Goal: Task Accomplishment & Management: Use online tool/utility

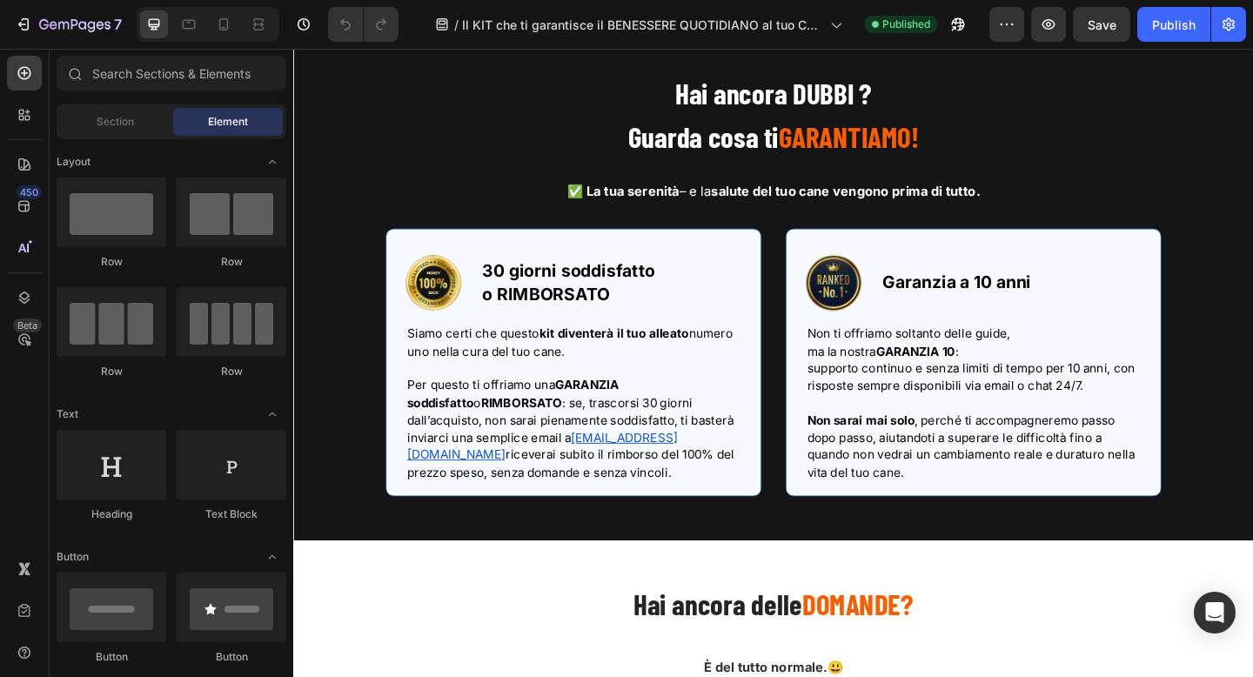
scroll to position [14005, 0]
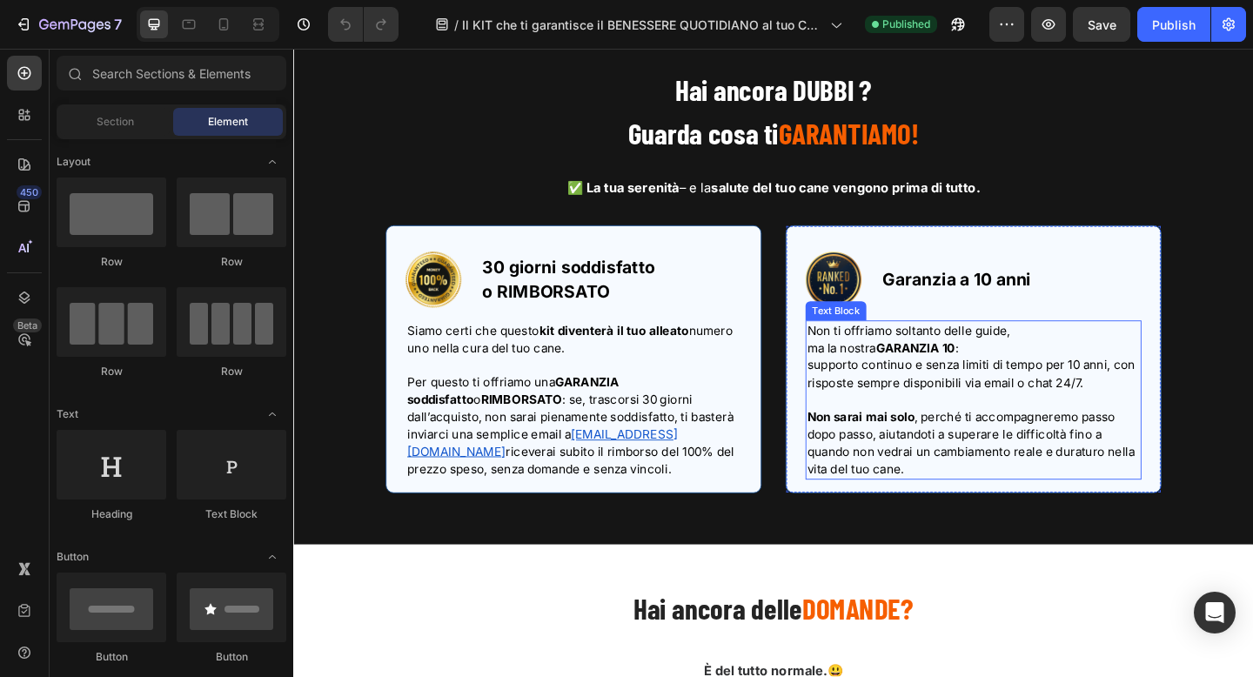
click at [950, 415] on span "supporto continuo e senza limiti di tempo per 10 anni, con risposte sempre disp…" at bounding box center [1030, 402] width 357 height 36
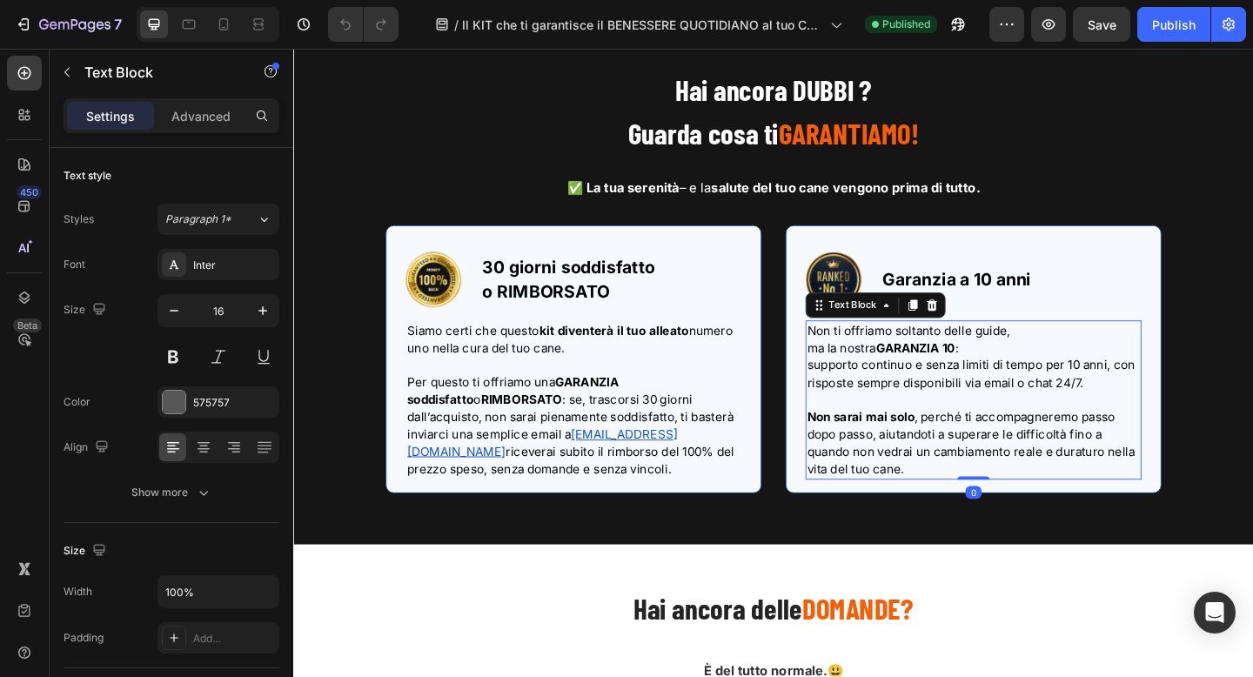
click at [1003, 381] on strong "GARANZIA 10" at bounding box center [969, 374] width 86 height 17
drag, startPoint x: 1011, startPoint y: 374, endPoint x: 1043, endPoint y: 373, distance: 32.2
click at [1043, 373] on p "ma la nostra GARANZIA 10 :" at bounding box center [1033, 374] width 362 height 19
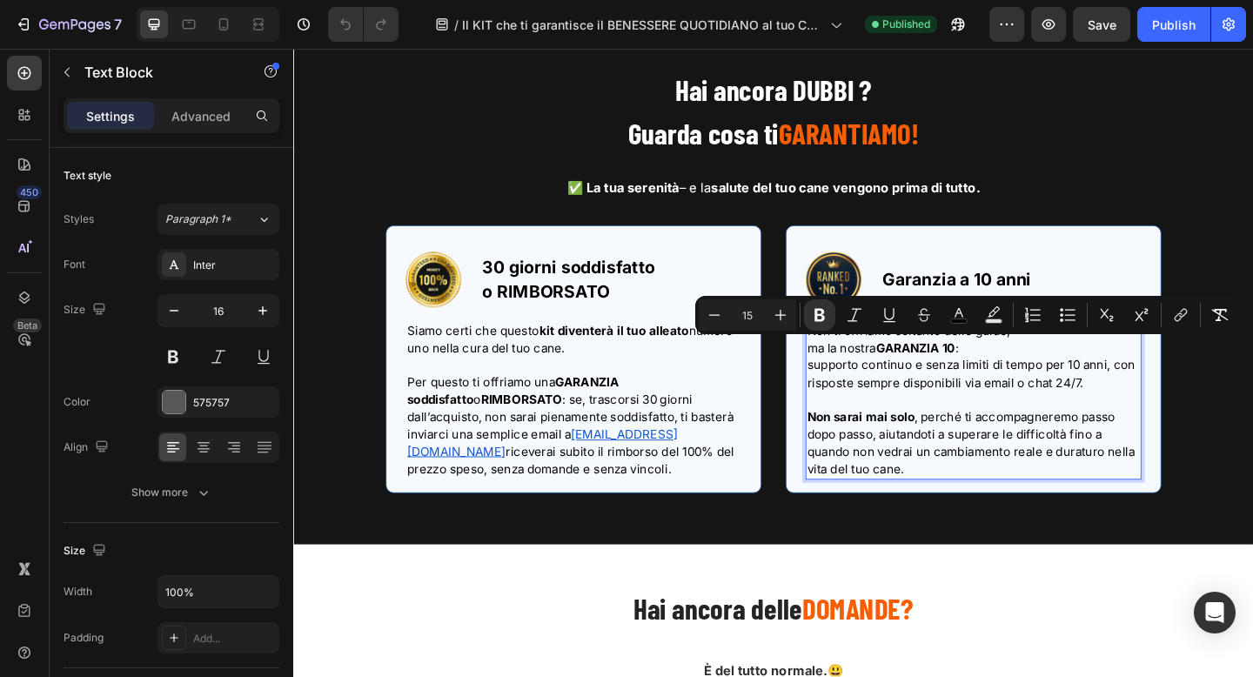
click at [1006, 377] on strong "GARANZIA 10" at bounding box center [969, 374] width 86 height 17
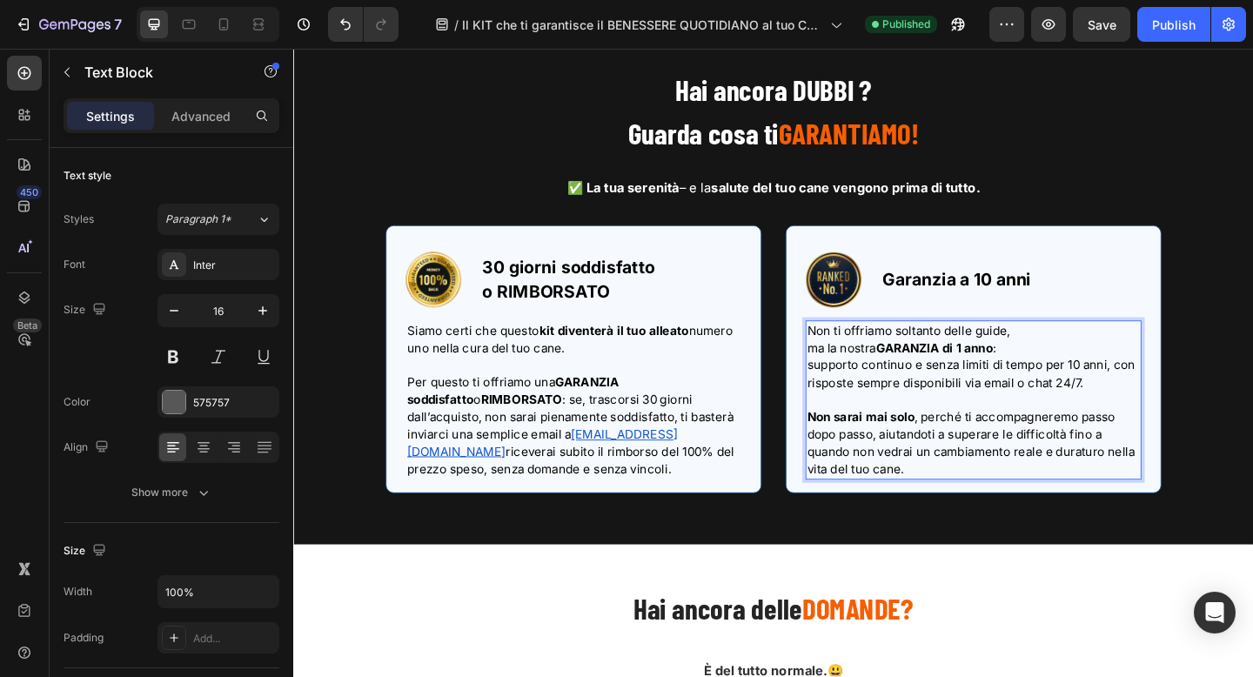
click at [1145, 392] on span "supporto continuo e senza limiti di tempo per 10 anni, con risposte sempre disp…" at bounding box center [1030, 402] width 357 height 36
click at [1169, 389] on span "supporto continuo e senza limiti di tempo per 1 anni, con risposte sempre dispo…" at bounding box center [1026, 402] width 349 height 36
click at [219, 21] on icon at bounding box center [224, 24] width 10 height 12
type input "14"
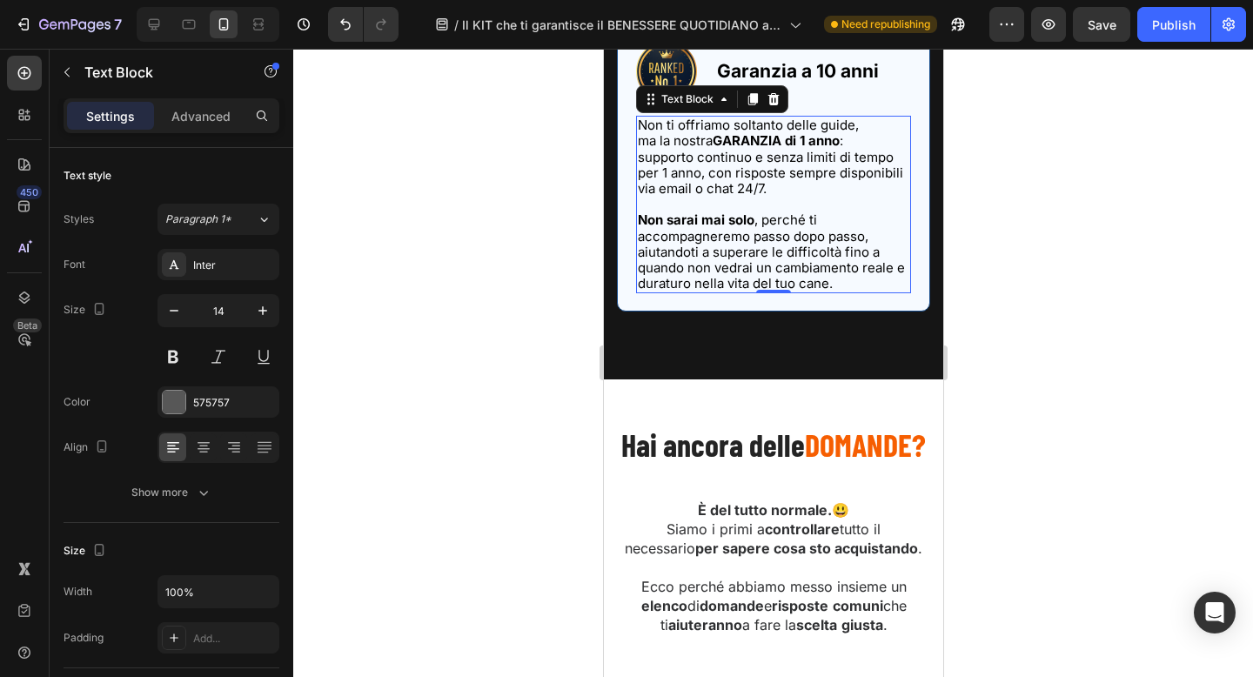
scroll to position [14551, 0]
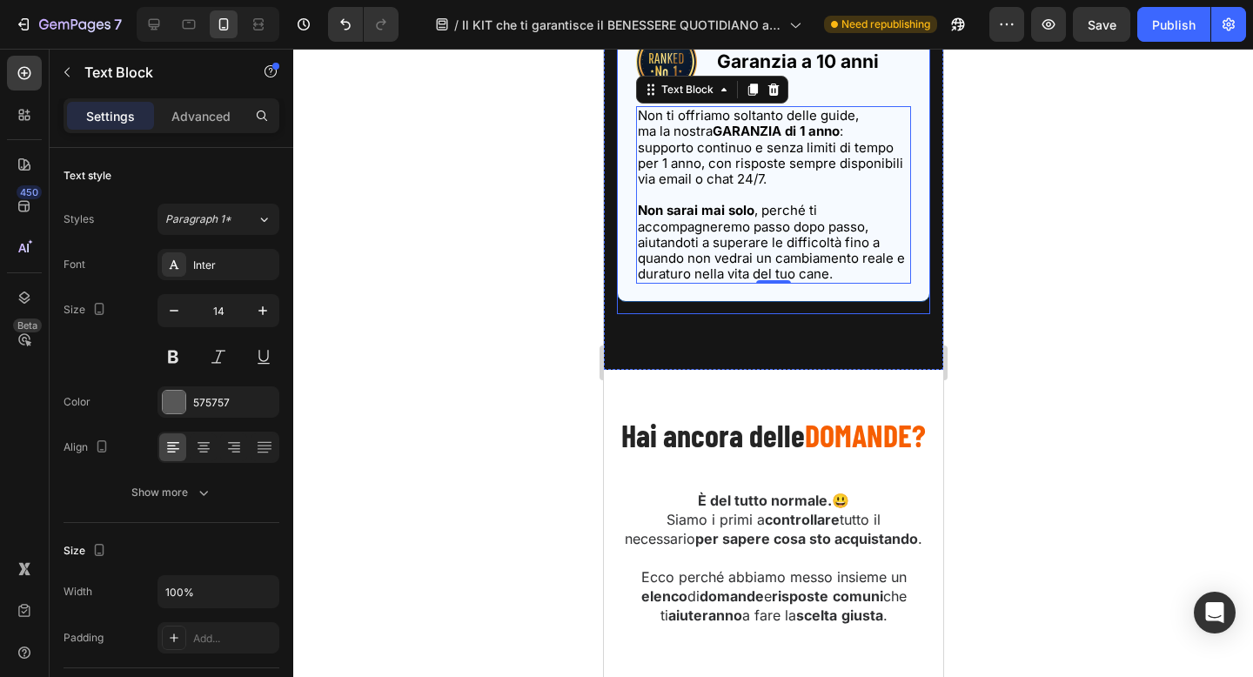
click at [511, 263] on div at bounding box center [772, 363] width 959 height 628
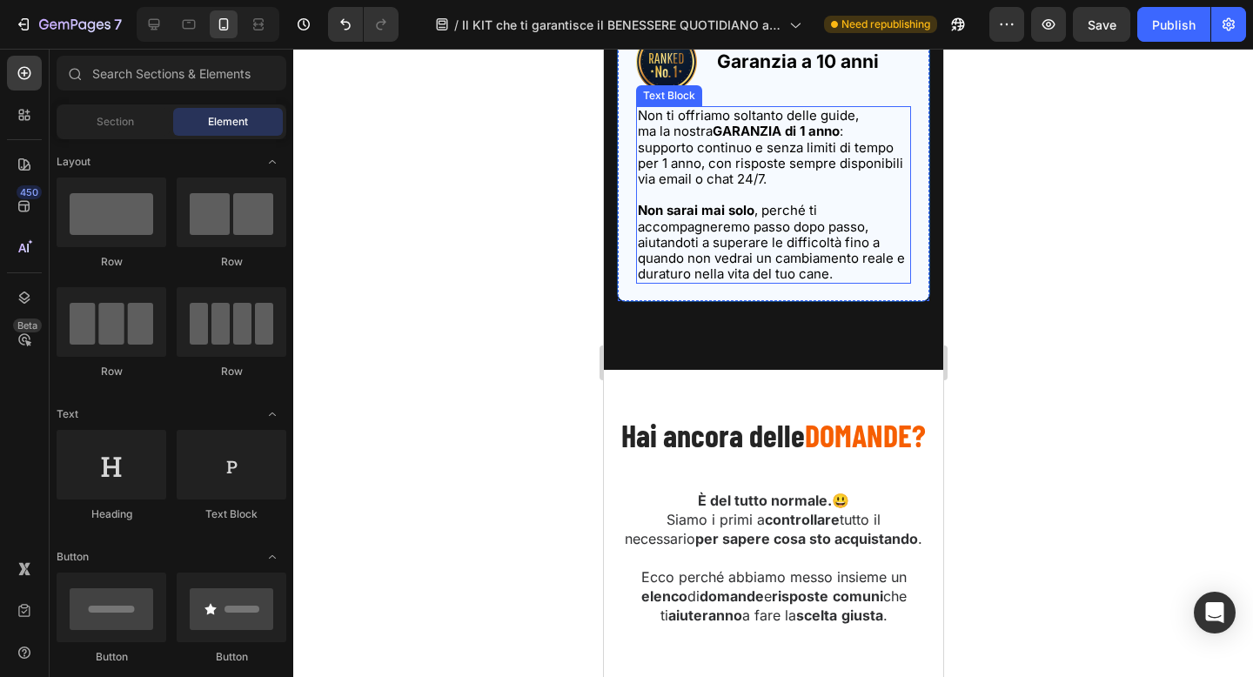
scroll to position [14524, 0]
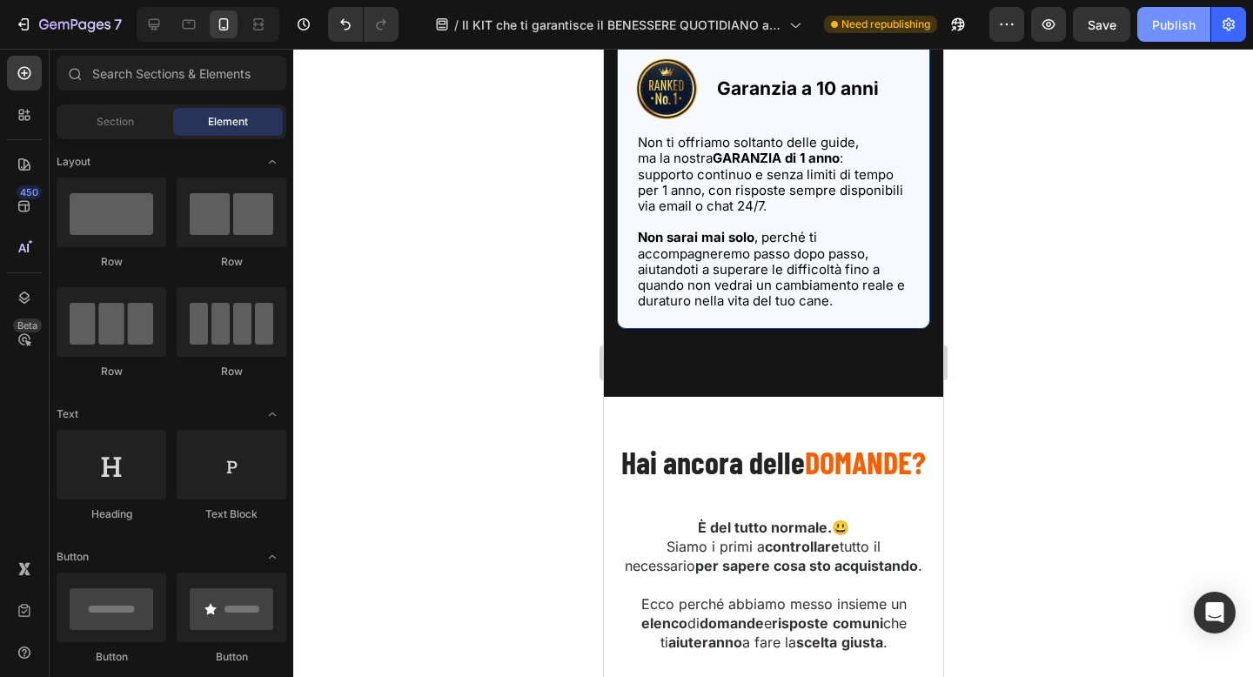
click at [1167, 23] on div "Publish" at bounding box center [1173, 25] width 43 height 18
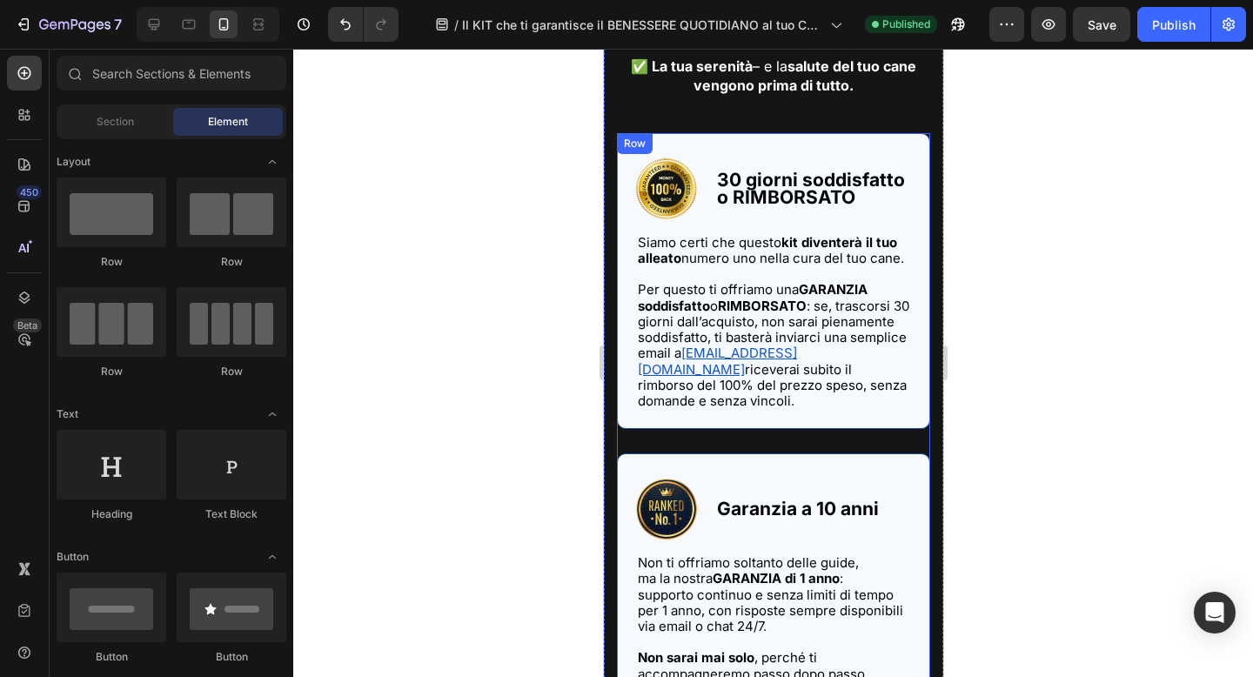
scroll to position [14088, 0]
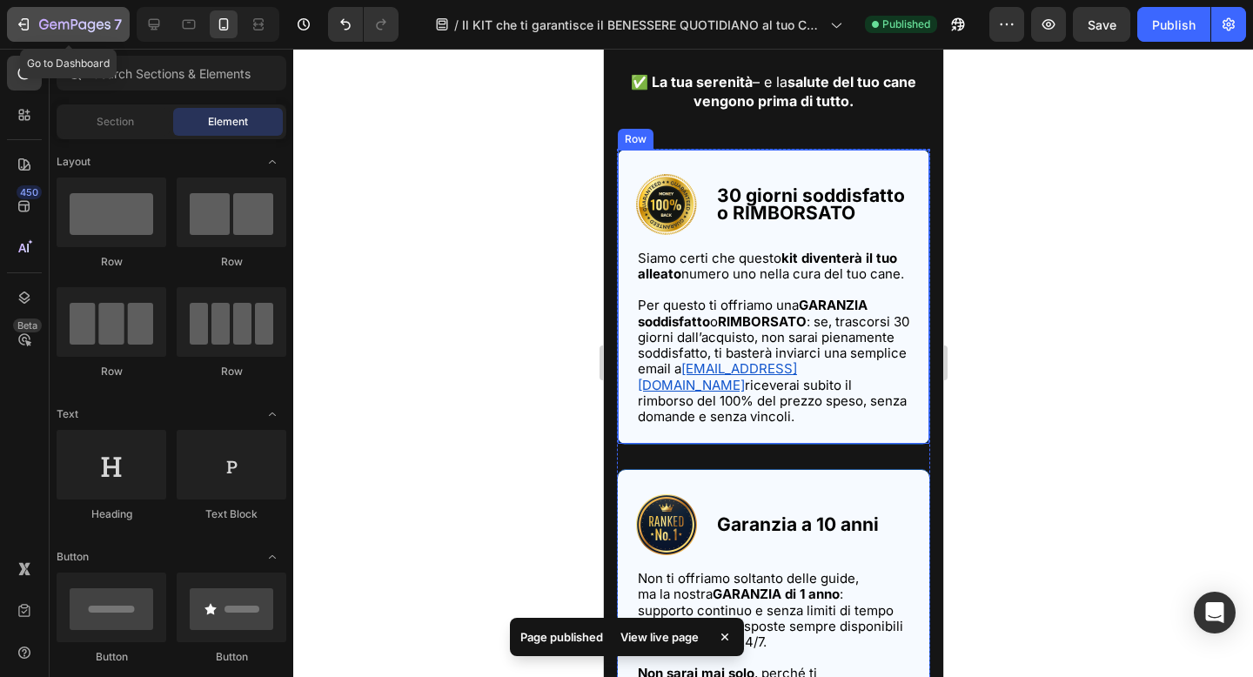
click at [31, 31] on icon "button" at bounding box center [23, 24] width 17 height 17
